Goal: Check status

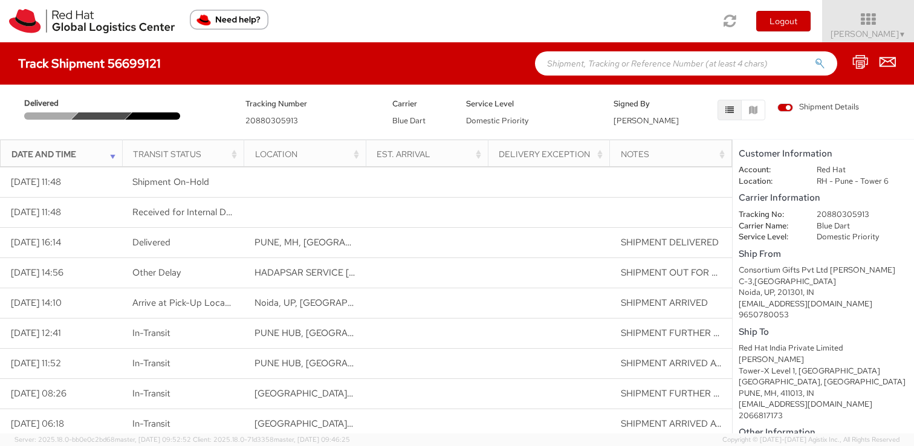
click at [280, 127] on div "Delivered Tracking Number 20880305913 Carrier Blue Dart Service Level Domestic …" at bounding box center [457, 109] width 896 height 36
click at [282, 119] on span "20880305913" at bounding box center [272, 121] width 53 height 10
copy span "20880305913"
